Goal: Task Accomplishment & Management: Manage account settings

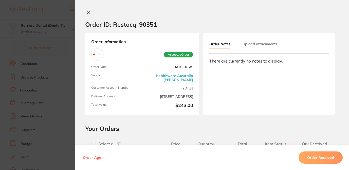
scroll to position [209, 0]
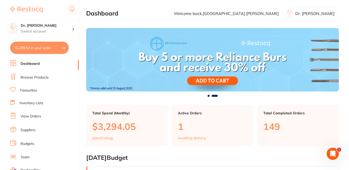
click at [37, 76] on link "Browse Products" at bounding box center [35, 77] width 28 height 5
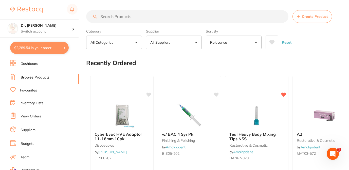
click at [36, 105] on link "Inventory Lists" at bounding box center [32, 102] width 24 height 5
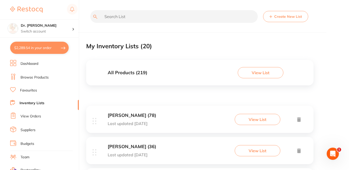
click at [291, 15] on button "Create New List" at bounding box center [285, 16] width 45 height 11
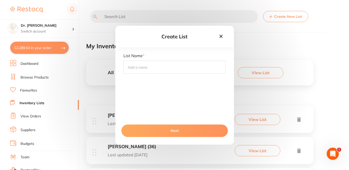
click at [152, 67] on input "text" at bounding box center [175, 66] width 102 height 13
type input "[PERSON_NAME] Dental"
click at [189, 132] on button "Next" at bounding box center [175, 130] width 107 height 12
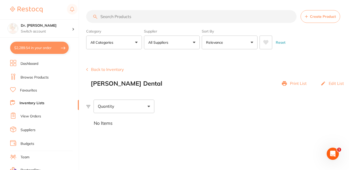
click at [112, 18] on input "search" at bounding box center [191, 16] width 211 height 13
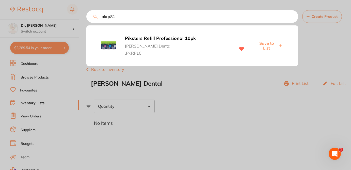
type input ".pkrp810"
click at [292, 16] on input ".pkrp810" at bounding box center [192, 16] width 212 height 13
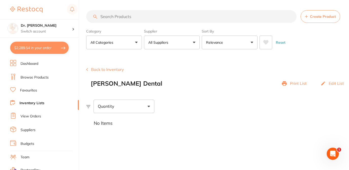
click at [173, 14] on input "search" at bounding box center [191, 16] width 211 height 13
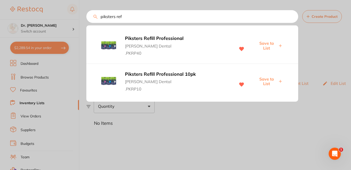
drag, startPoint x: 127, startPoint y: 17, endPoint x: 93, endPoint y: 16, distance: 34.0
click at [93, 16] on input "piksters ref" at bounding box center [192, 16] width 212 height 13
paste input "PKBCKT"
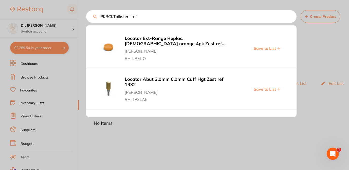
drag, startPoint x: 117, startPoint y: 17, endPoint x: 145, endPoint y: 19, distance: 28.0
click at [145, 19] on input "PKBCKTpiksters ref" at bounding box center [191, 16] width 211 height 13
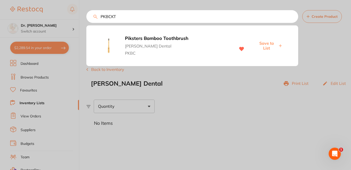
type input "PKBCKT"
click at [41, 77] on div at bounding box center [175, 85] width 351 height 170
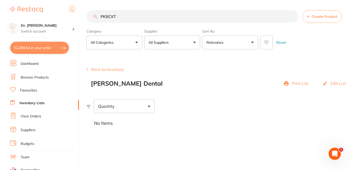
click at [44, 77] on link "Browse Products" at bounding box center [35, 77] width 28 height 5
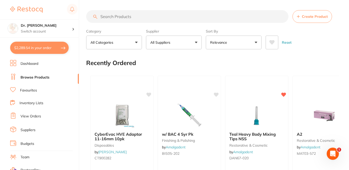
click at [122, 15] on input "search" at bounding box center [187, 16] width 202 height 13
paste input "PKBCKT"
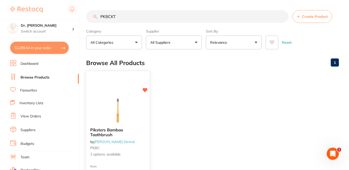
type input "PKBCKT"
click at [144, 134] on b "Piksters Bamboo Toothbrush" at bounding box center [117, 131] width 55 height 9
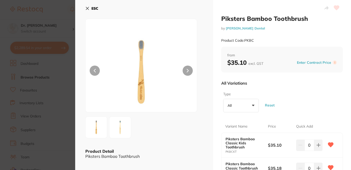
click at [275, 88] on div "All Variations" at bounding box center [282, 82] width 122 height 13
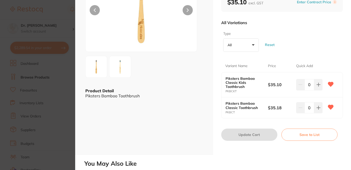
scroll to position [63, 0]
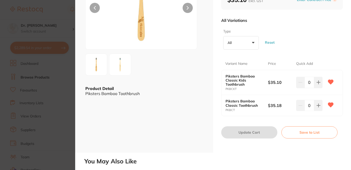
click at [311, 134] on button "Save to List" at bounding box center [309, 132] width 56 height 12
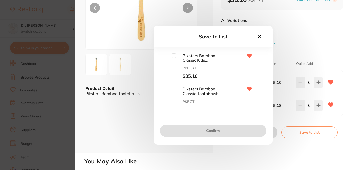
scroll to position [0, 0]
click at [174, 55] on input "checkbox" at bounding box center [174, 55] width 5 height 5
checkbox input "true"
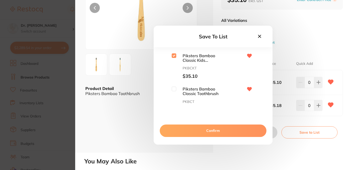
click at [210, 134] on button "Confirm" at bounding box center [213, 130] width 107 height 12
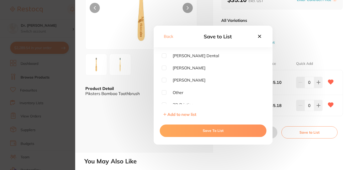
click at [165, 54] on input "checkbox" at bounding box center [164, 55] width 5 height 5
checkbox input "true"
click at [194, 130] on button "Save To List" at bounding box center [213, 130] width 107 height 12
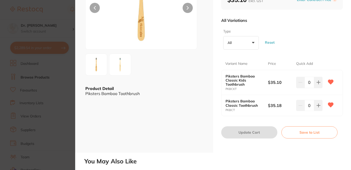
click at [60, 16] on section "Piksters Bamboo Toothbrush by [PERSON_NAME] Dental Product Code: PKBC ESC Produ…" at bounding box center [175, 85] width 351 height 170
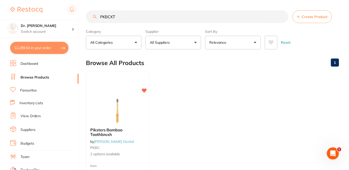
scroll to position [37, 0]
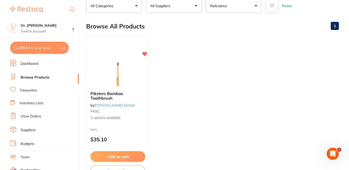
click at [169, 33] on div "Browse All Products 1" at bounding box center [212, 26] width 253 height 17
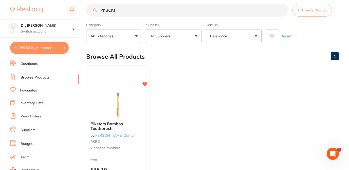
scroll to position [0, 0]
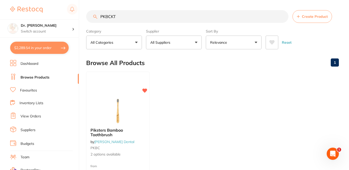
drag, startPoint x: 106, startPoint y: 17, endPoint x: 122, endPoint y: 18, distance: 16.2
click at [122, 18] on input "PKBCKT" at bounding box center [187, 16] width 202 height 13
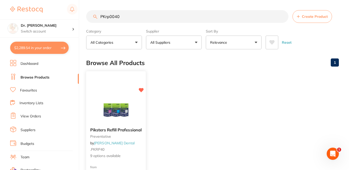
type input "PKrp0040"
click at [132, 144] on div "Piksters Refill Professional preventative by [PERSON_NAME] Dental .PKRP40 9 opt…" at bounding box center [116, 142] width 60 height 39
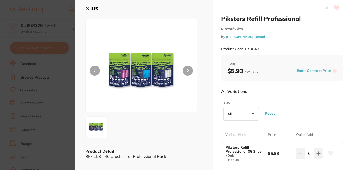
click at [287, 89] on div "All Variations" at bounding box center [282, 91] width 122 height 13
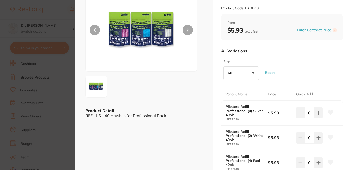
scroll to position [51, 0]
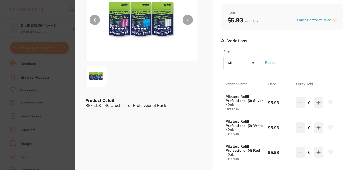
click at [318, 64] on div "Size All +0 All 0 1 2 3 4 5 6 size 00 Reset" at bounding box center [282, 59] width 122 height 25
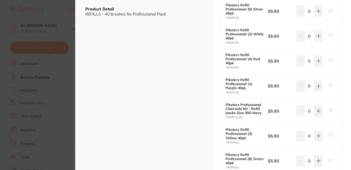
scroll to position [152, 0]
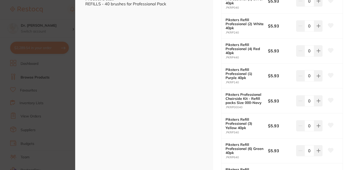
click at [330, 151] on icon at bounding box center [330, 150] width 5 height 5
click at [344, 93] on div "Piksters Refill Professional preventative by [PERSON_NAME] Dental Product Code:…" at bounding box center [282, 49] width 138 height 402
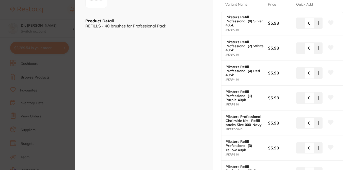
scroll to position [122, 0]
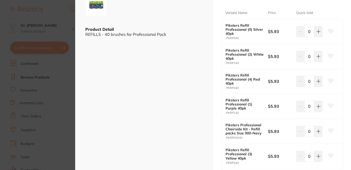
click at [329, 31] on icon at bounding box center [330, 31] width 5 height 5
click at [342, 64] on div "Piksters Refill Professional preventative by [PERSON_NAME] Dental Product Code:…" at bounding box center [282, 79] width 138 height 402
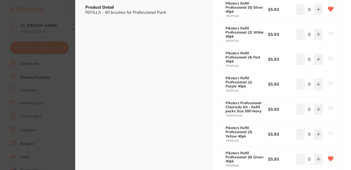
scroll to position [152, 0]
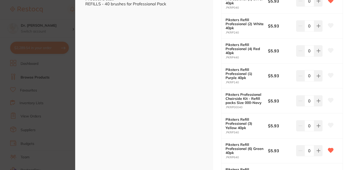
click at [331, 100] on icon at bounding box center [330, 100] width 5 height 5
click at [348, 105] on div "Piksters Refill Professional preventative by [PERSON_NAME] Dental Product Code:…" at bounding box center [282, 49] width 138 height 402
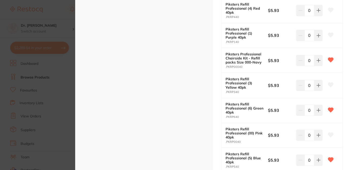
scroll to position [193, 0]
click at [329, 135] on icon at bounding box center [330, 134] width 5 height 5
click at [346, 110] on div "Piksters Refill Professional preventative by [PERSON_NAME] Dental Product Code:…" at bounding box center [282, 8] width 138 height 402
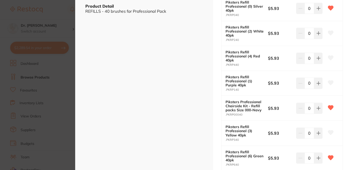
scroll to position [142, 0]
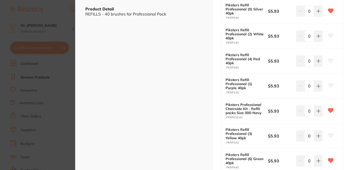
click at [346, 108] on div "Piksters Refill Professional preventative by [PERSON_NAME] Dental Product Code:…" at bounding box center [282, 59] width 138 height 402
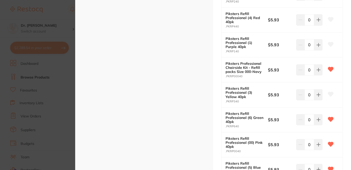
scroll to position [183, 0]
click at [329, 21] on icon at bounding box center [330, 20] width 5 height 5
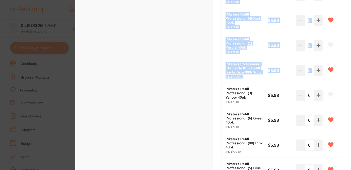
scroll to position [0, 0]
drag, startPoint x: 349, startPoint y: 59, endPoint x: 357, endPoint y: 91, distance: 32.4
click at [349, 91] on html "$2,289.54 Dr. [PERSON_NAME] Switch account Dr. [PERSON_NAME] $2,289.54 in your …" at bounding box center [175, 85] width 351 height 170
click at [348, 109] on div "Piksters Refill Professional preventative by [PERSON_NAME] Dental Product Code:…" at bounding box center [282, 18] width 138 height 402
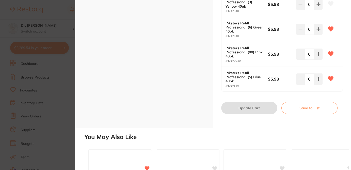
scroll to position [274, 0]
click at [302, 109] on button "Save to List" at bounding box center [309, 107] width 56 height 12
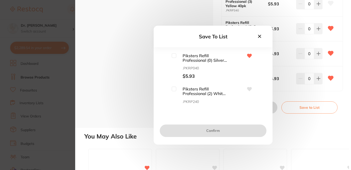
click at [174, 54] on input "checkbox" at bounding box center [174, 55] width 5 height 5
checkbox input "true"
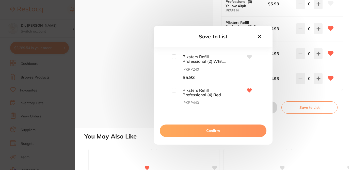
scroll to position [37, 0]
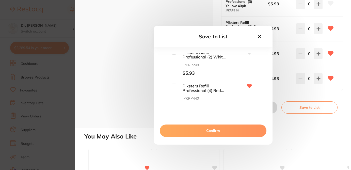
click at [175, 85] on input "checkbox" at bounding box center [174, 85] width 5 height 5
checkbox input "true"
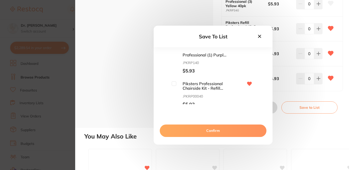
scroll to position [106, 0]
click at [174, 83] on input "checkbox" at bounding box center [174, 83] width 5 height 5
checkbox input "true"
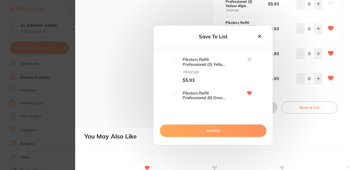
scroll to position [170, 0]
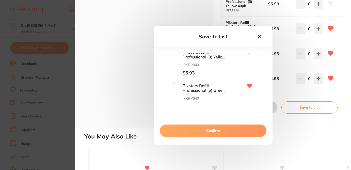
click at [175, 85] on input "checkbox" at bounding box center [174, 85] width 5 height 5
checkbox input "true"
click at [174, 83] on input "checkbox" at bounding box center [174, 83] width 5 height 5
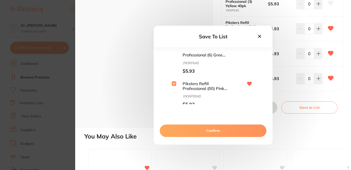
checkbox input "true"
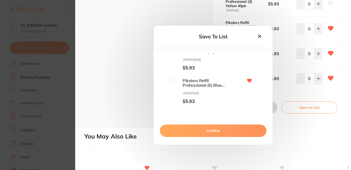
click at [174, 81] on input "checkbox" at bounding box center [174, 80] width 5 height 5
checkbox input "true"
drag, startPoint x: 264, startPoint y: 97, endPoint x: 264, endPoint y: 103, distance: 5.8
click at [264, 103] on div "Piksters Refill Professional (0) Silver 40pk .PKRP040 $5.93 Piksters Refill Pro…" at bounding box center [212, 86] width 119 height 66
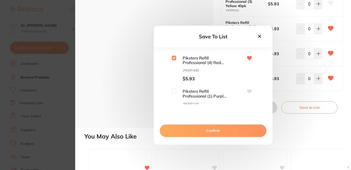
scroll to position [63, 0]
click at [229, 133] on button "Confirm" at bounding box center [213, 130] width 107 height 12
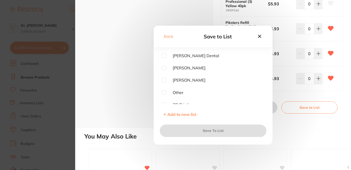
scroll to position [0, 0]
click at [164, 54] on input "checkbox" at bounding box center [164, 55] width 5 height 5
checkbox input "true"
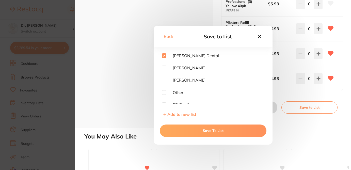
click at [235, 132] on button "Save To List" at bounding box center [213, 130] width 107 height 12
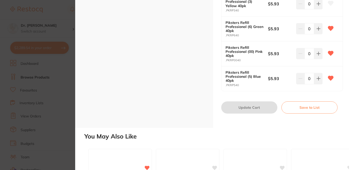
click at [63, 15] on section "Piksters Refill Professional preventative by [PERSON_NAME] Dental Product Code:…" at bounding box center [175, 85] width 351 height 170
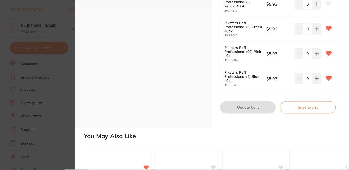
scroll to position [1, 0]
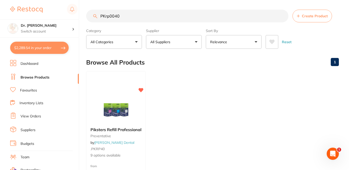
drag, startPoint x: 110, startPoint y: 17, endPoint x: 130, endPoint y: 18, distance: 19.3
click at [130, 18] on input "PKrp0040" at bounding box center [187, 16] width 202 height 13
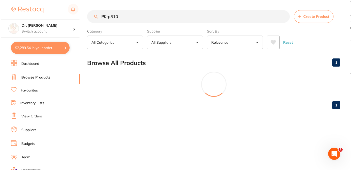
scroll to position [0, 0]
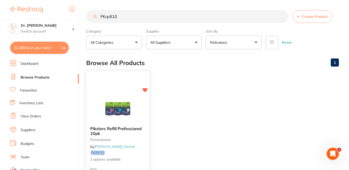
type input "PKrp810"
click at [136, 154] on small ". PKRP10" at bounding box center [117, 152] width 55 height 4
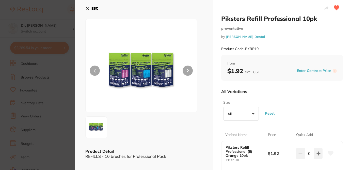
click at [285, 102] on div "Size All +0 All 7 8 9 Reset" at bounding box center [282, 110] width 122 height 25
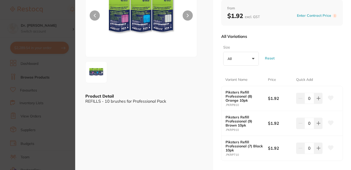
scroll to position [71, 0]
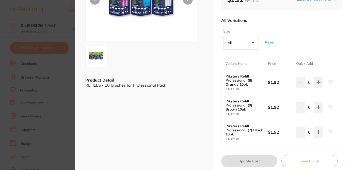
click at [330, 83] on icon at bounding box center [330, 81] width 5 height 5
click at [329, 107] on icon at bounding box center [330, 107] width 5 height 5
click at [329, 130] on icon at bounding box center [330, 131] width 5 height 5
click at [322, 163] on button "Save to List" at bounding box center [309, 161] width 56 height 12
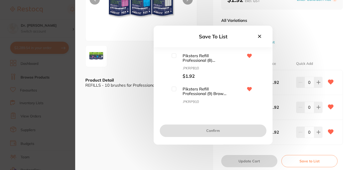
click at [173, 56] on input "checkbox" at bounding box center [174, 55] width 5 height 5
checkbox input "true"
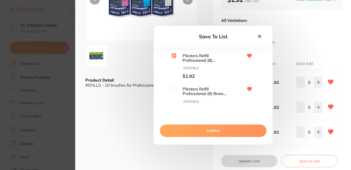
click at [175, 88] on input "checkbox" at bounding box center [174, 89] width 5 height 5
checkbox input "true"
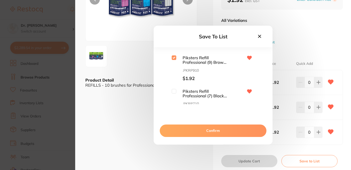
scroll to position [41, 0]
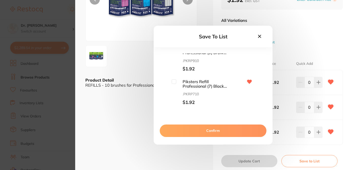
click at [173, 81] on input "checkbox" at bounding box center [174, 81] width 5 height 5
checkbox input "true"
click at [195, 131] on button "Confirm" at bounding box center [213, 130] width 107 height 12
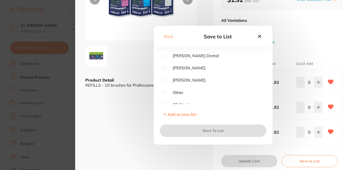
scroll to position [0, 0]
click at [165, 54] on input "checkbox" at bounding box center [164, 55] width 5 height 5
checkbox input "true"
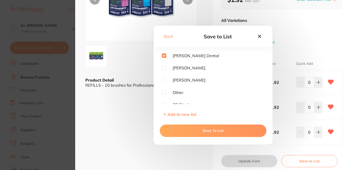
click at [224, 132] on button "Save To List" at bounding box center [213, 130] width 107 height 12
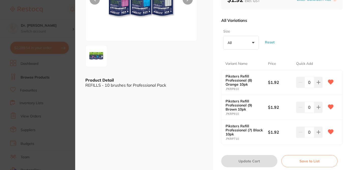
click at [64, 11] on section "Piksters Refill Professional 10pk preventative by [PERSON_NAME] Dental Product …" at bounding box center [175, 85] width 351 height 170
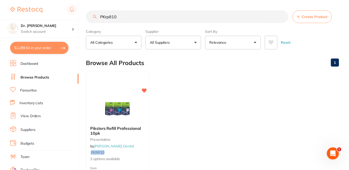
scroll to position [1, 0]
click at [31, 114] on link "View Orders" at bounding box center [31, 116] width 21 height 5
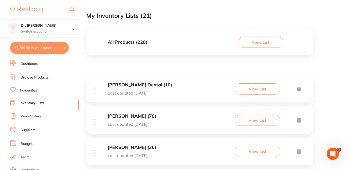
scroll to position [41, 0]
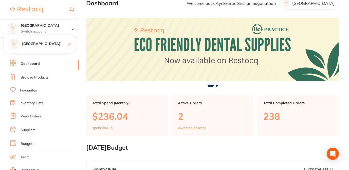
scroll to position [10, 0]
